Goal: Task Accomplishment & Management: Use online tool/utility

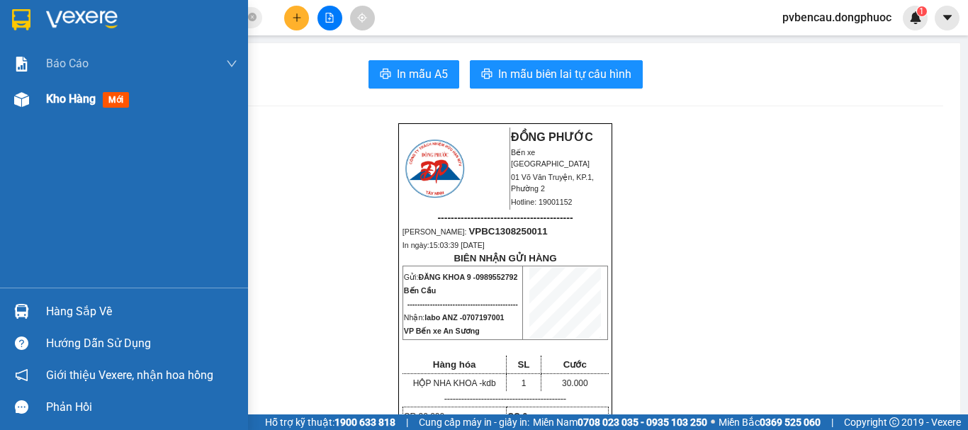
click at [23, 91] on div at bounding box center [21, 99] width 25 height 25
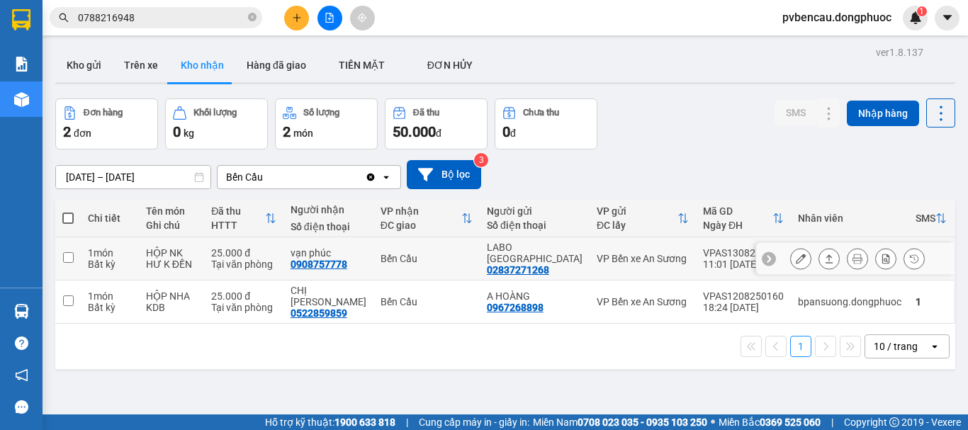
click at [223, 268] on td "25.000 đ Tại văn phòng" at bounding box center [243, 258] width 79 height 43
checkbox input "true"
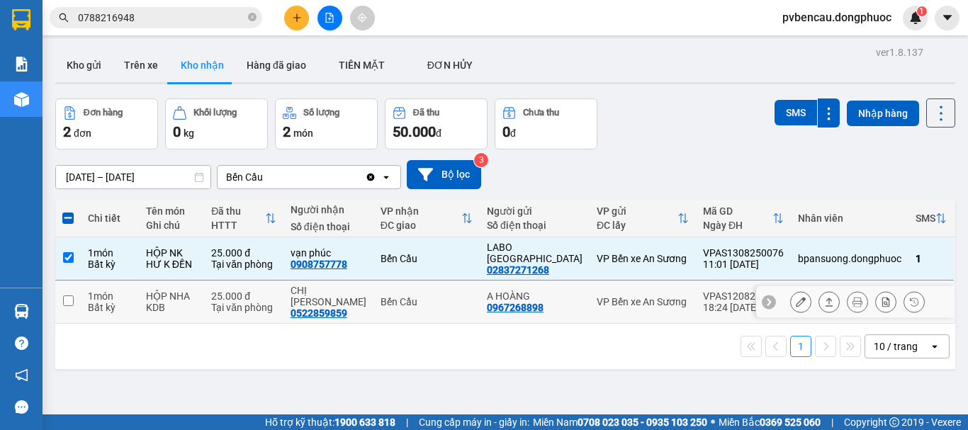
click at [225, 310] on td "25.000 đ Tại văn phòng" at bounding box center [243, 302] width 79 height 43
checkbox input "true"
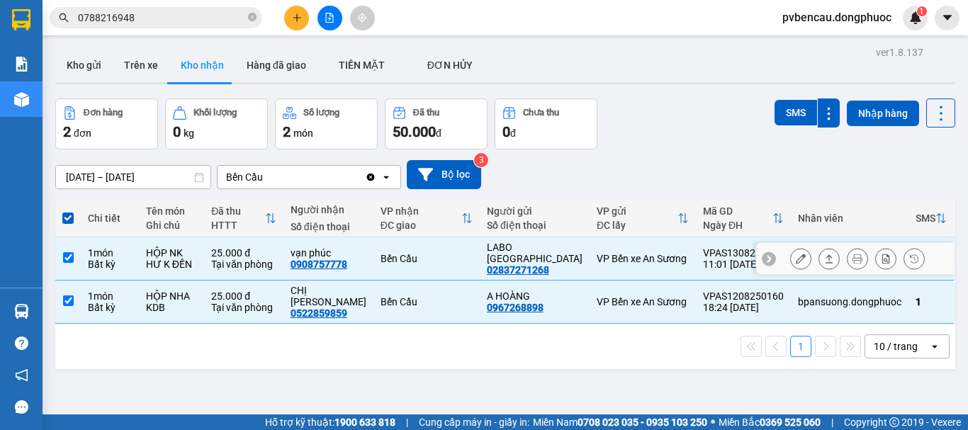
click at [157, 257] on td "HỘP NK HƯ K ĐỀN" at bounding box center [171, 258] width 65 height 43
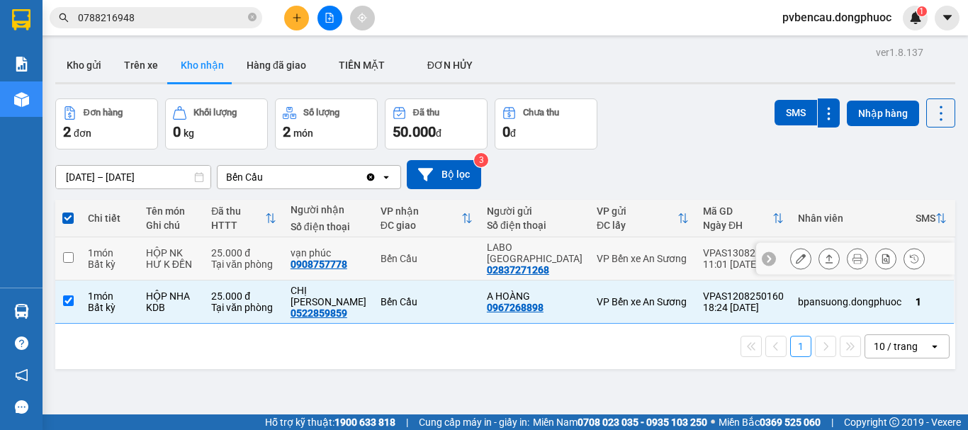
checkbox input "false"
click at [142, 324] on div "1 10 / trang open" at bounding box center [505, 346] width 900 height 45
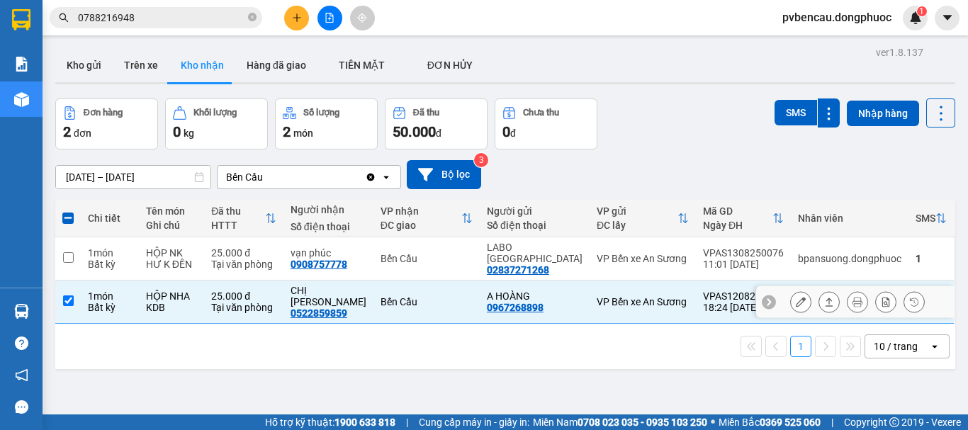
click at [132, 302] on div "Bất kỳ" at bounding box center [110, 307] width 44 height 11
checkbox input "false"
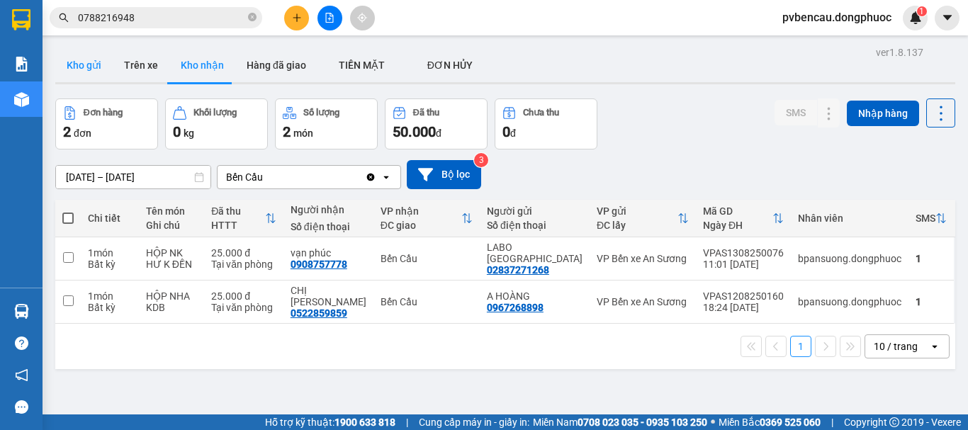
click at [65, 64] on button "Kho gửi" at bounding box center [83, 65] width 57 height 34
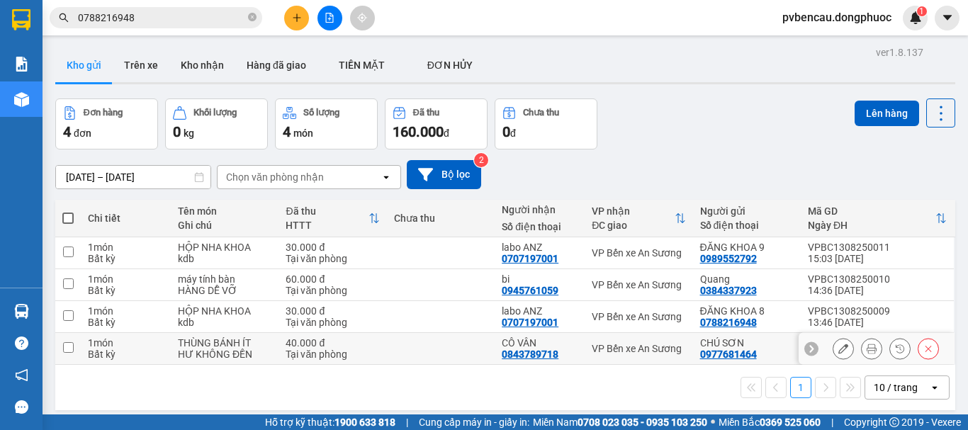
click at [204, 350] on div "HƯ KHÔNG ĐỀN" at bounding box center [225, 354] width 94 height 11
checkbox input "true"
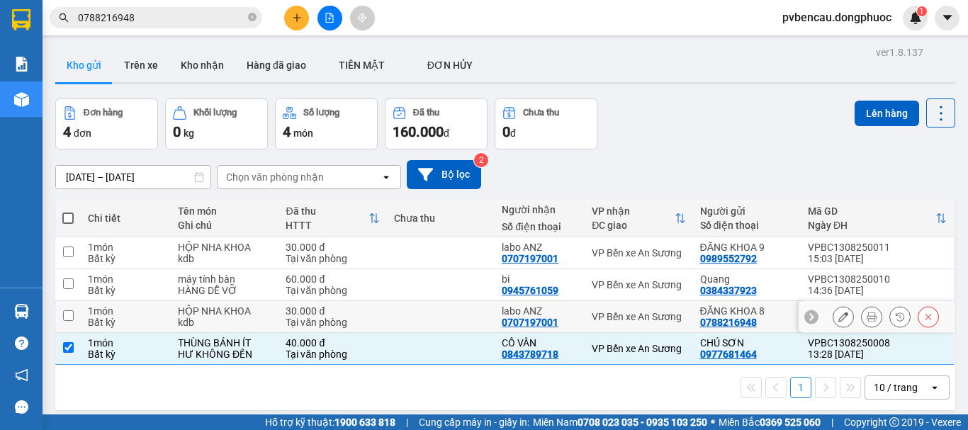
click at [211, 319] on div "kdb" at bounding box center [225, 322] width 94 height 11
checkbox input "true"
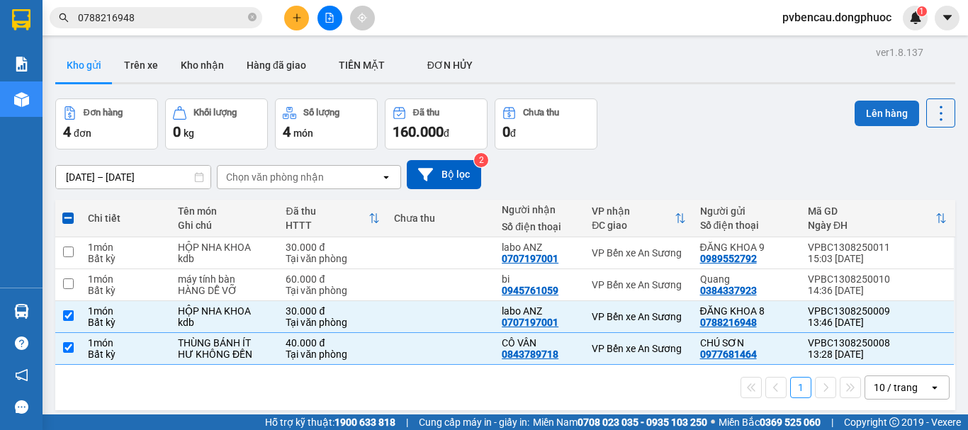
click at [890, 109] on button "Lên hàng" at bounding box center [887, 114] width 65 height 26
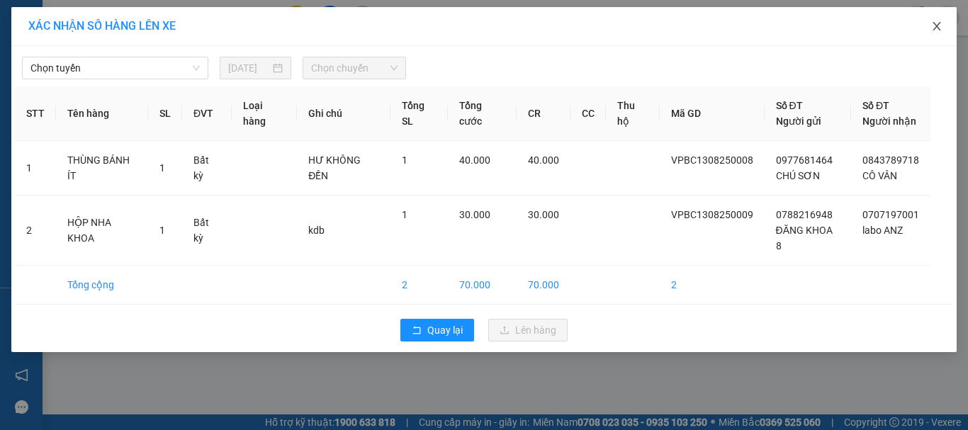
click at [943, 26] on span "Close" at bounding box center [937, 27] width 40 height 40
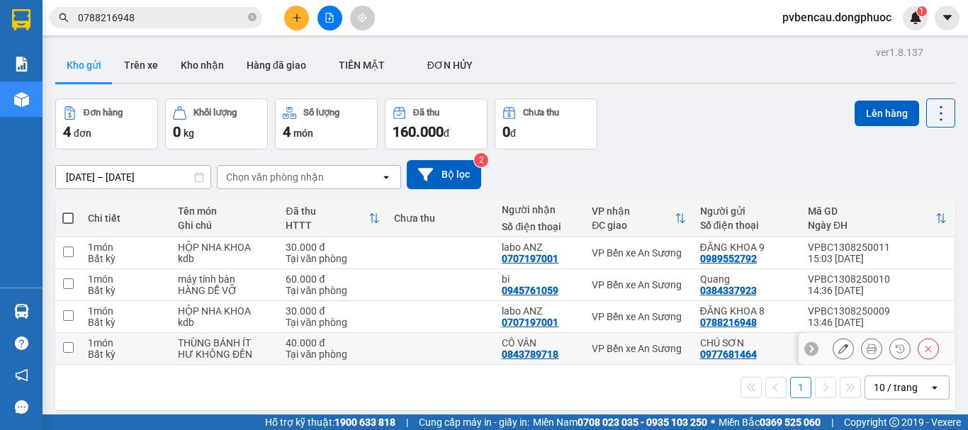
click at [293, 352] on div "Tại văn phòng" at bounding box center [333, 354] width 94 height 11
checkbox input "true"
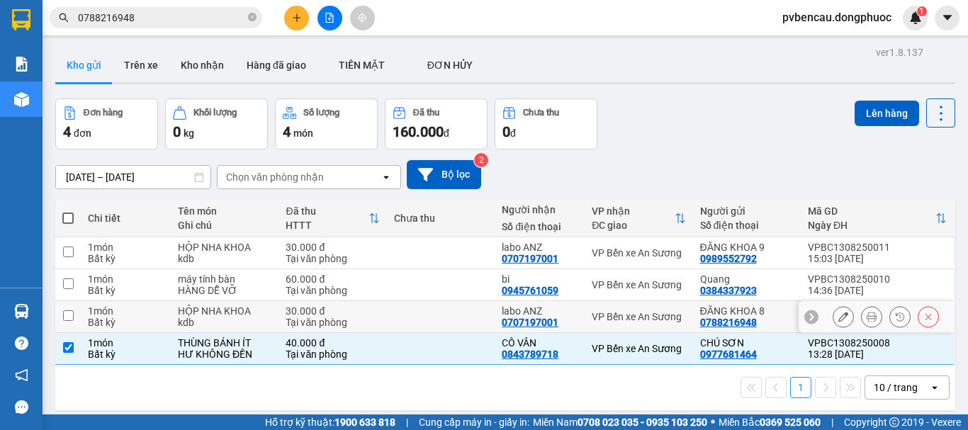
click at [313, 307] on div "30.000 đ" at bounding box center [333, 311] width 94 height 11
checkbox input "true"
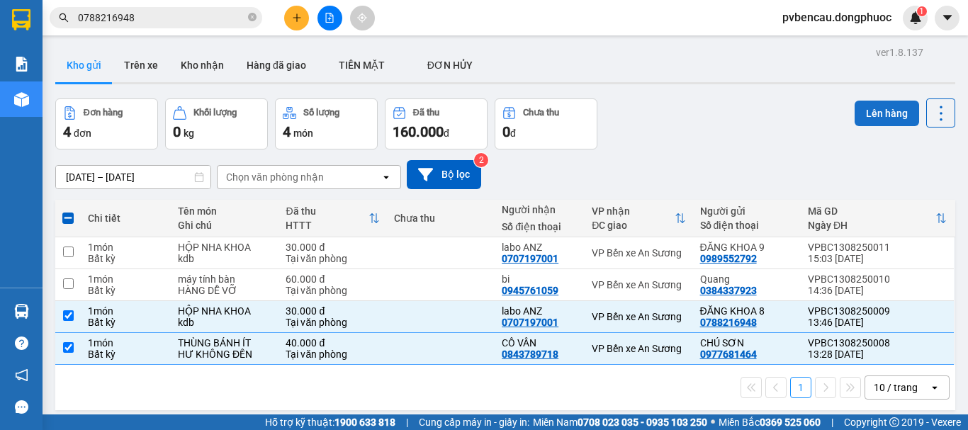
click at [879, 103] on button "Lên hàng" at bounding box center [887, 114] width 65 height 26
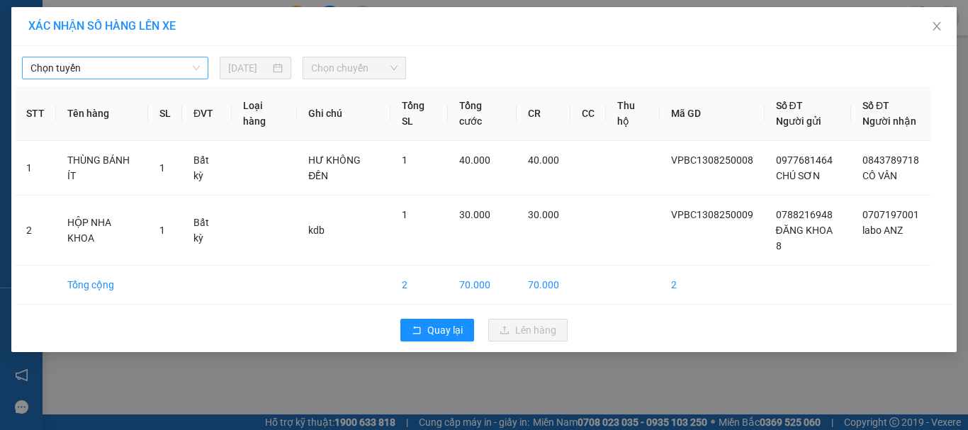
click at [82, 72] on span "Chọn tuyến" at bounding box center [114, 67] width 169 height 21
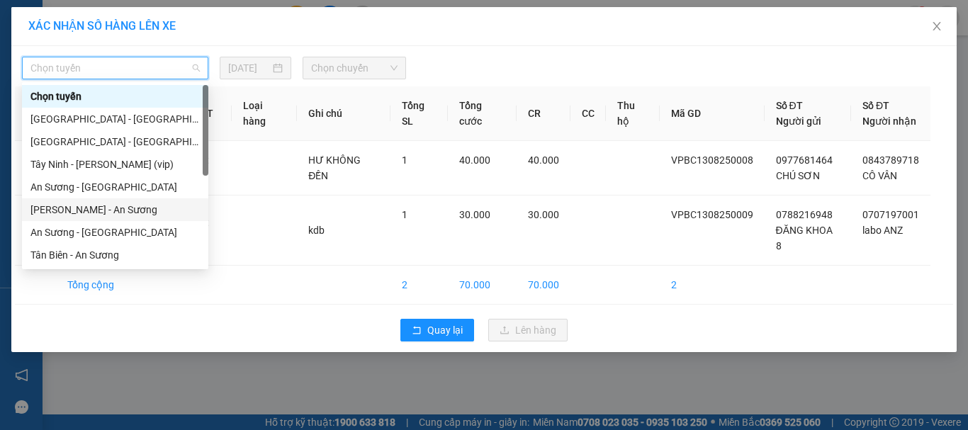
click at [84, 206] on div "[PERSON_NAME] - An Sương" at bounding box center [114, 210] width 169 height 16
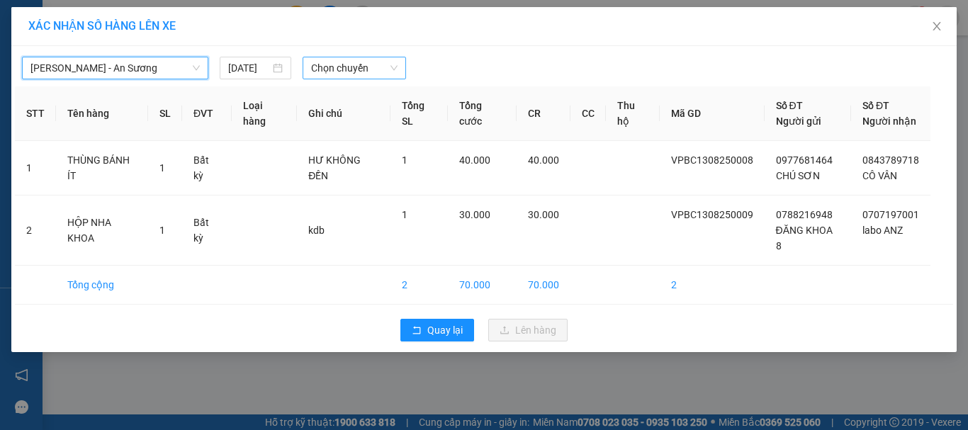
click at [331, 71] on span "Chọn chuyến" at bounding box center [354, 67] width 87 height 21
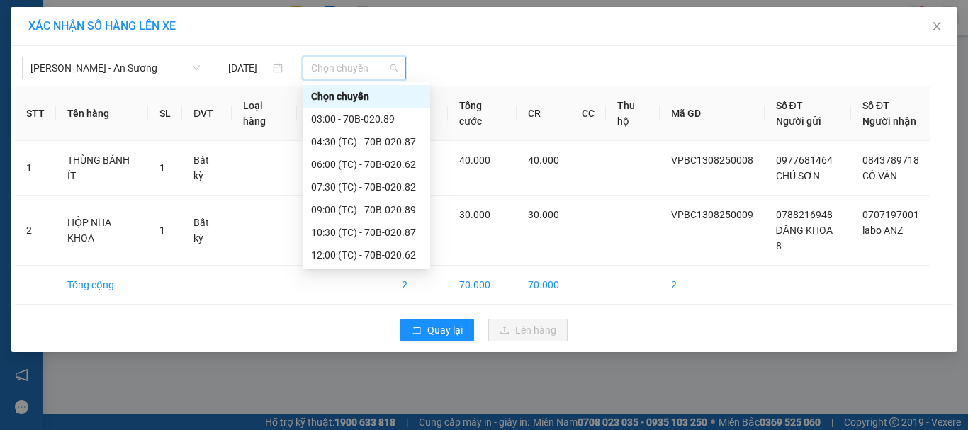
scroll to position [68, 0]
click at [363, 209] on div "13:30 (TC) - 70B-020.82" at bounding box center [366, 210] width 111 height 16
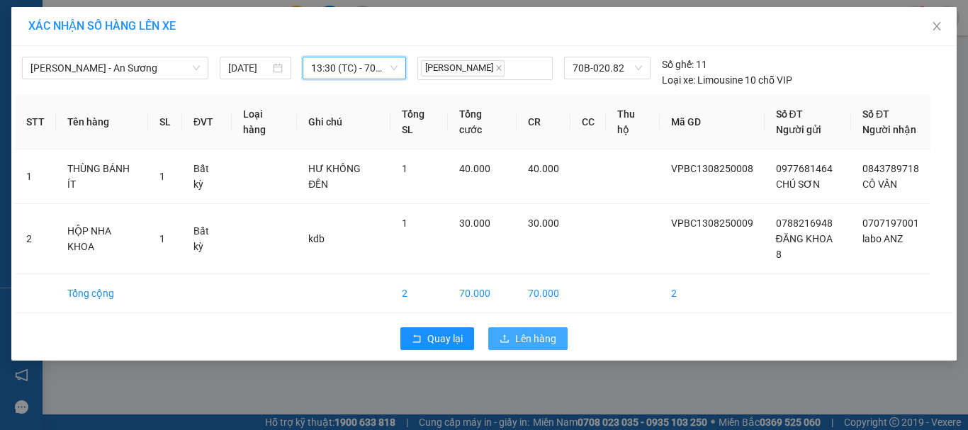
click at [513, 327] on button "Lên hàng" at bounding box center [527, 338] width 79 height 23
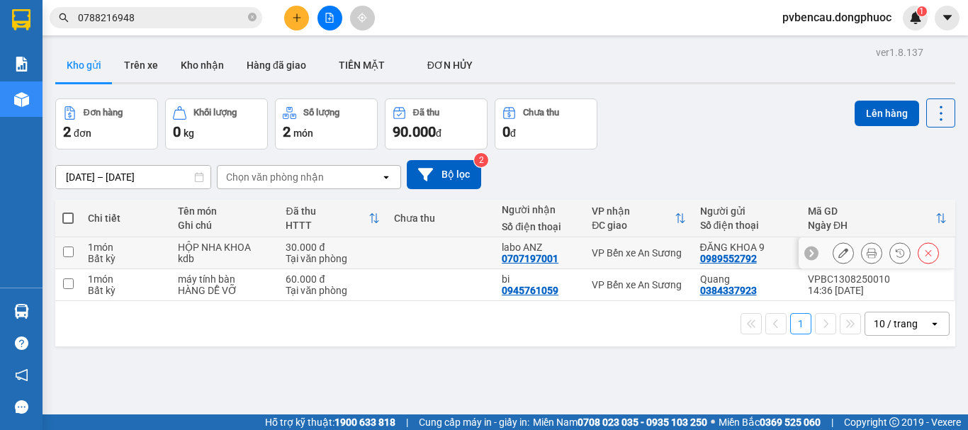
click at [279, 252] on td "30.000 đ Tại văn phòng" at bounding box center [333, 253] width 108 height 32
checkbox input "true"
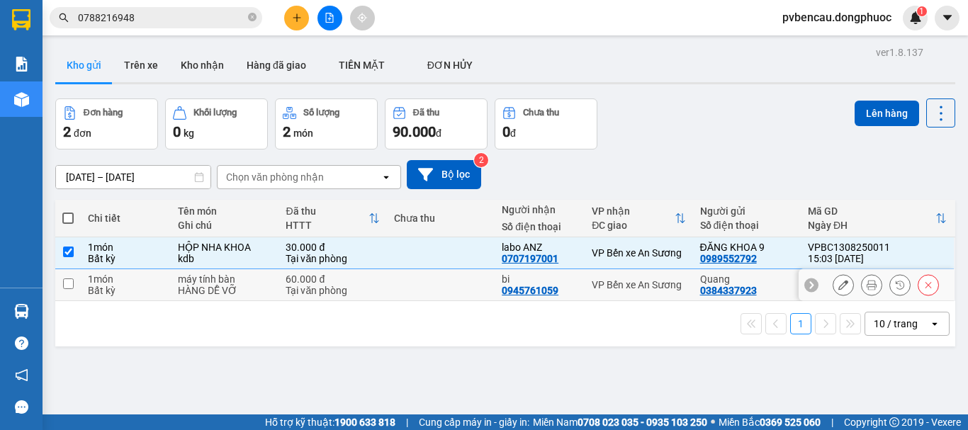
click at [279, 275] on td "60.000 đ Tại văn phòng" at bounding box center [333, 285] width 108 height 32
checkbox input "true"
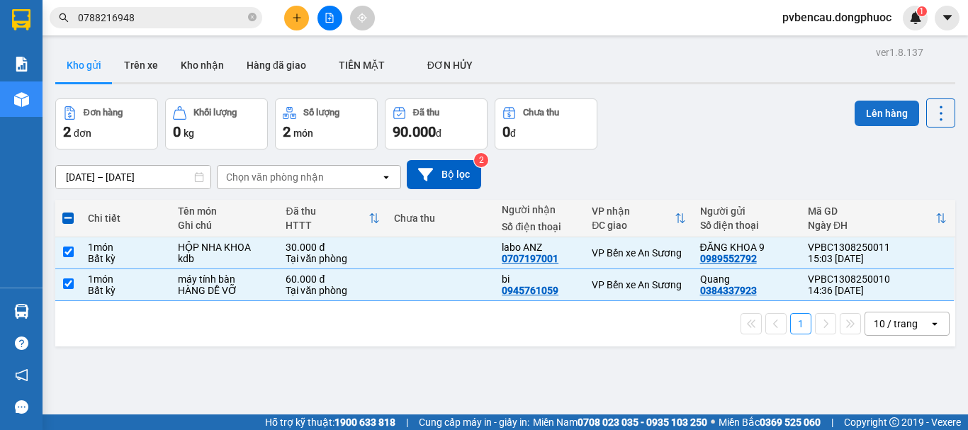
click at [865, 116] on button "Lên hàng" at bounding box center [887, 114] width 65 height 26
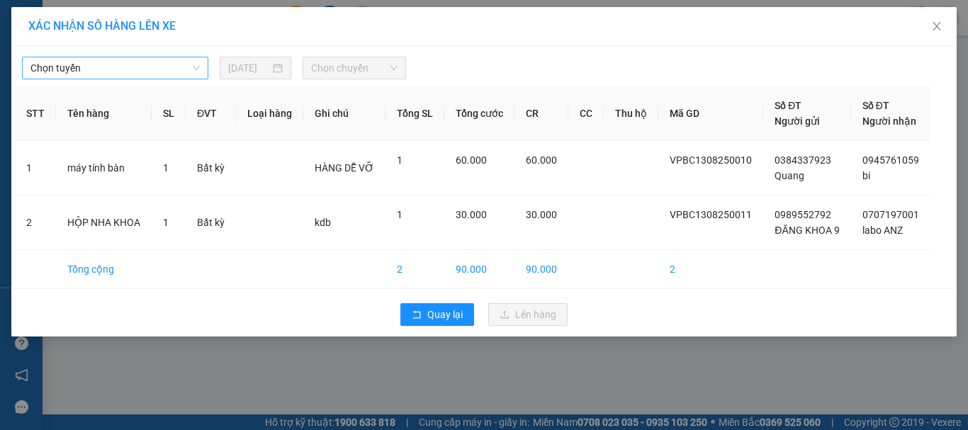
click at [88, 74] on span "Chọn tuyến" at bounding box center [114, 67] width 169 height 21
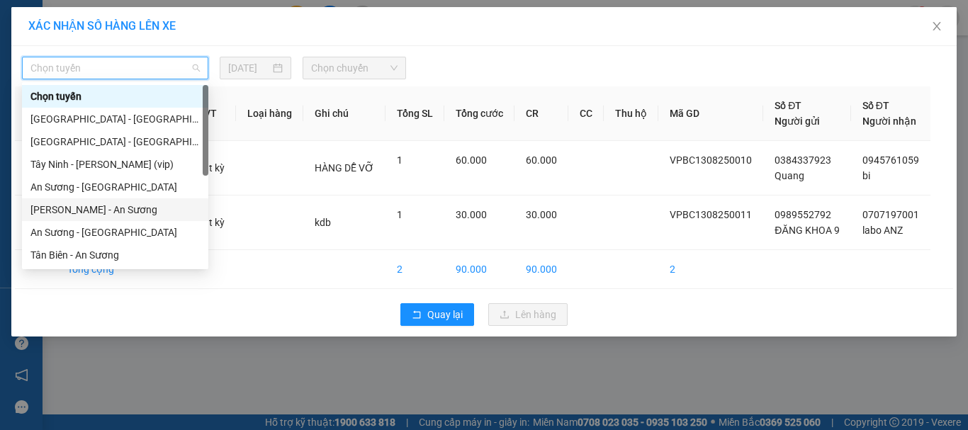
click at [98, 211] on div "[PERSON_NAME] - An Sương" at bounding box center [114, 210] width 169 height 16
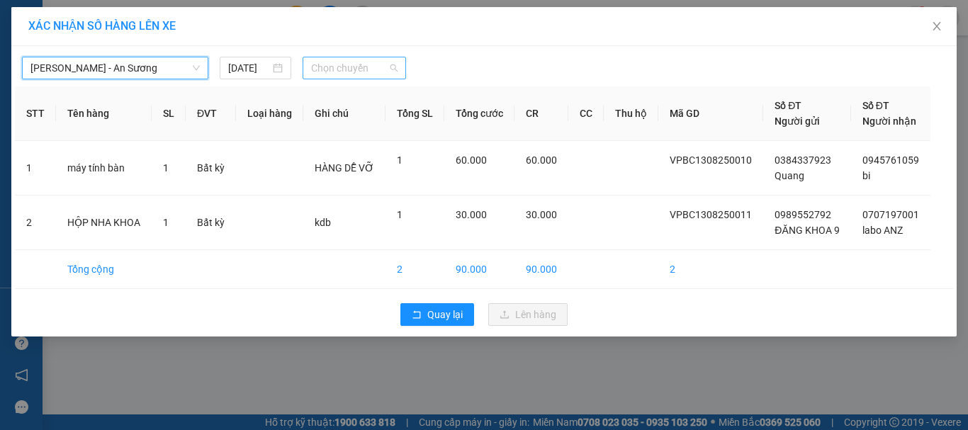
click at [351, 70] on span "Chọn chuyến" at bounding box center [354, 67] width 87 height 21
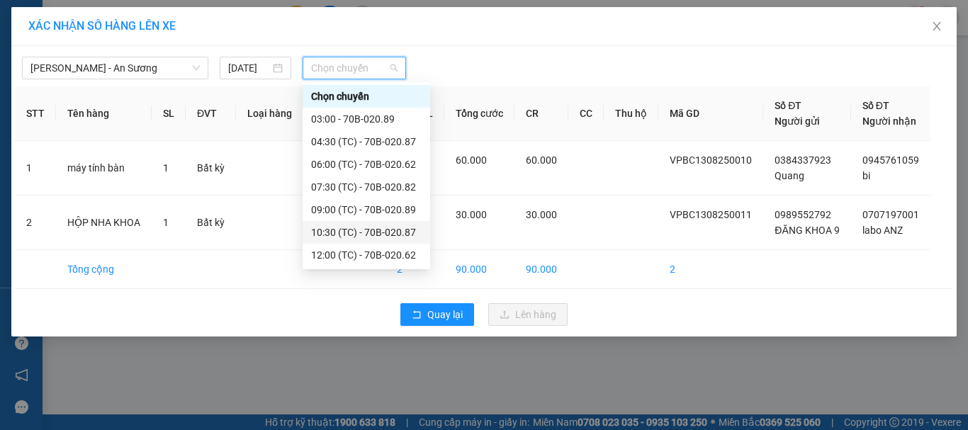
scroll to position [68, 0]
click at [371, 228] on div "15:00 (TC) - 70B-020.89" at bounding box center [366, 233] width 111 height 16
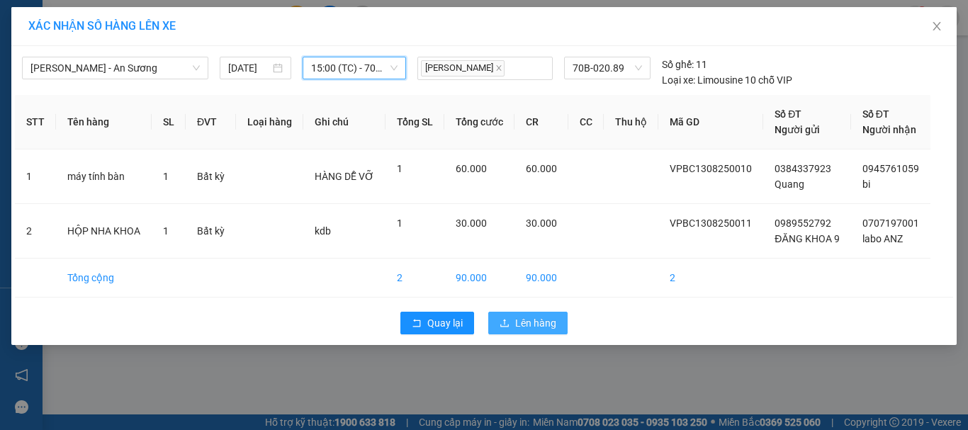
click at [537, 321] on span "Lên hàng" at bounding box center [535, 323] width 41 height 16
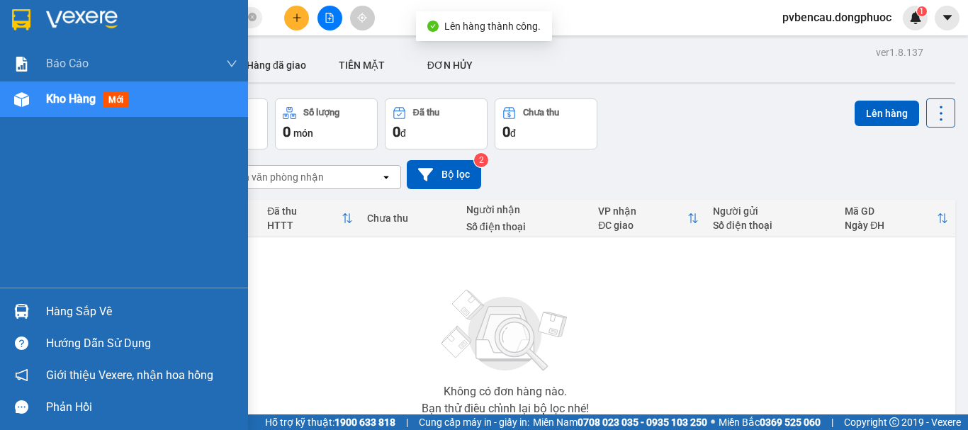
click at [68, 104] on span "Kho hàng" at bounding box center [71, 98] width 50 height 13
